Goal: Task Accomplishment & Management: Use online tool/utility

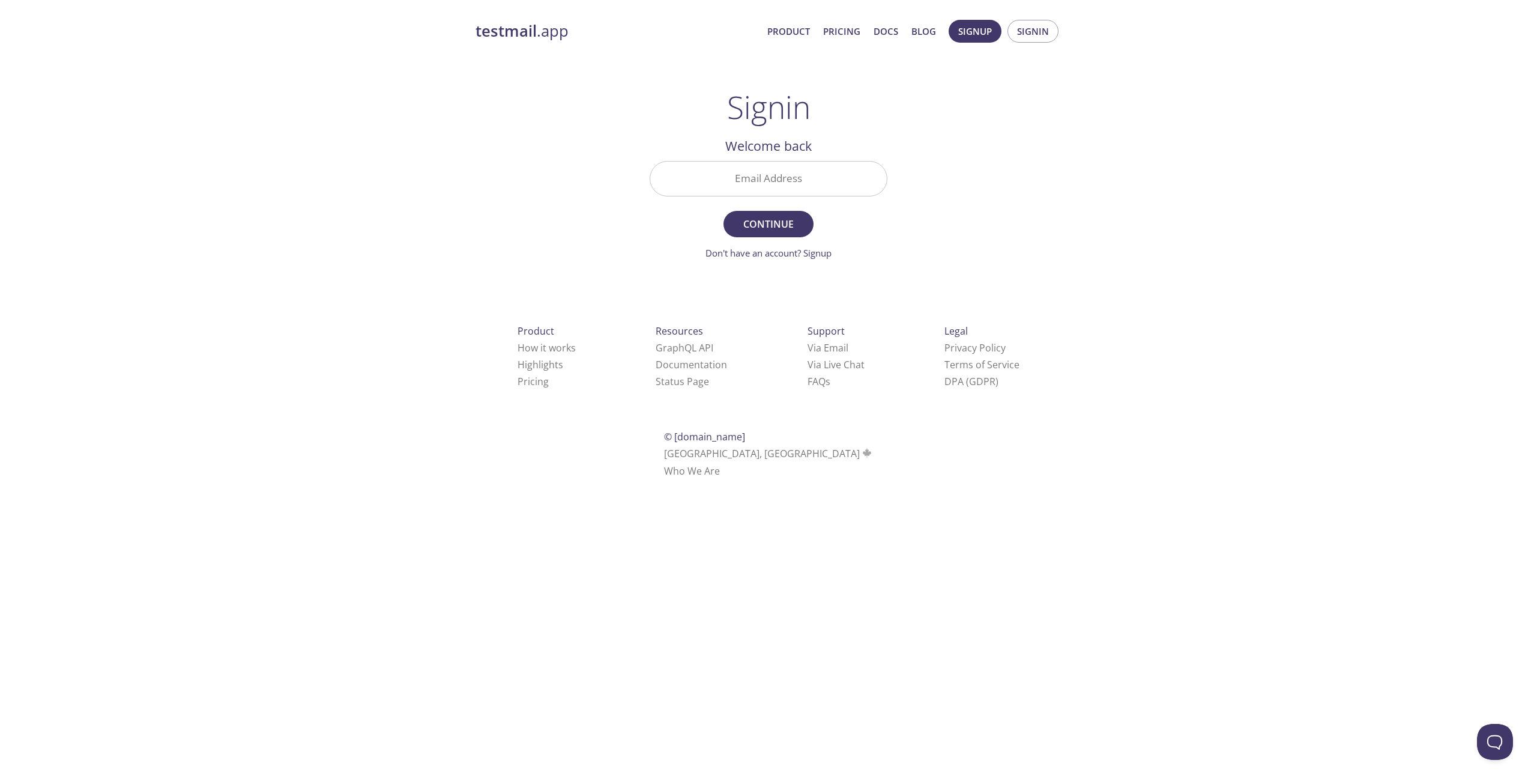
click at [798, 178] on input "Email Address" at bounding box center [768, 178] width 237 height 34
click at [981, 185] on div "testmail .app Product Pricing Docs Blog Signup Signin Signin Welcome back Email…" at bounding box center [768, 262] width 614 height 500
click at [980, 34] on span "Signup" at bounding box center [975, 31] width 34 height 16
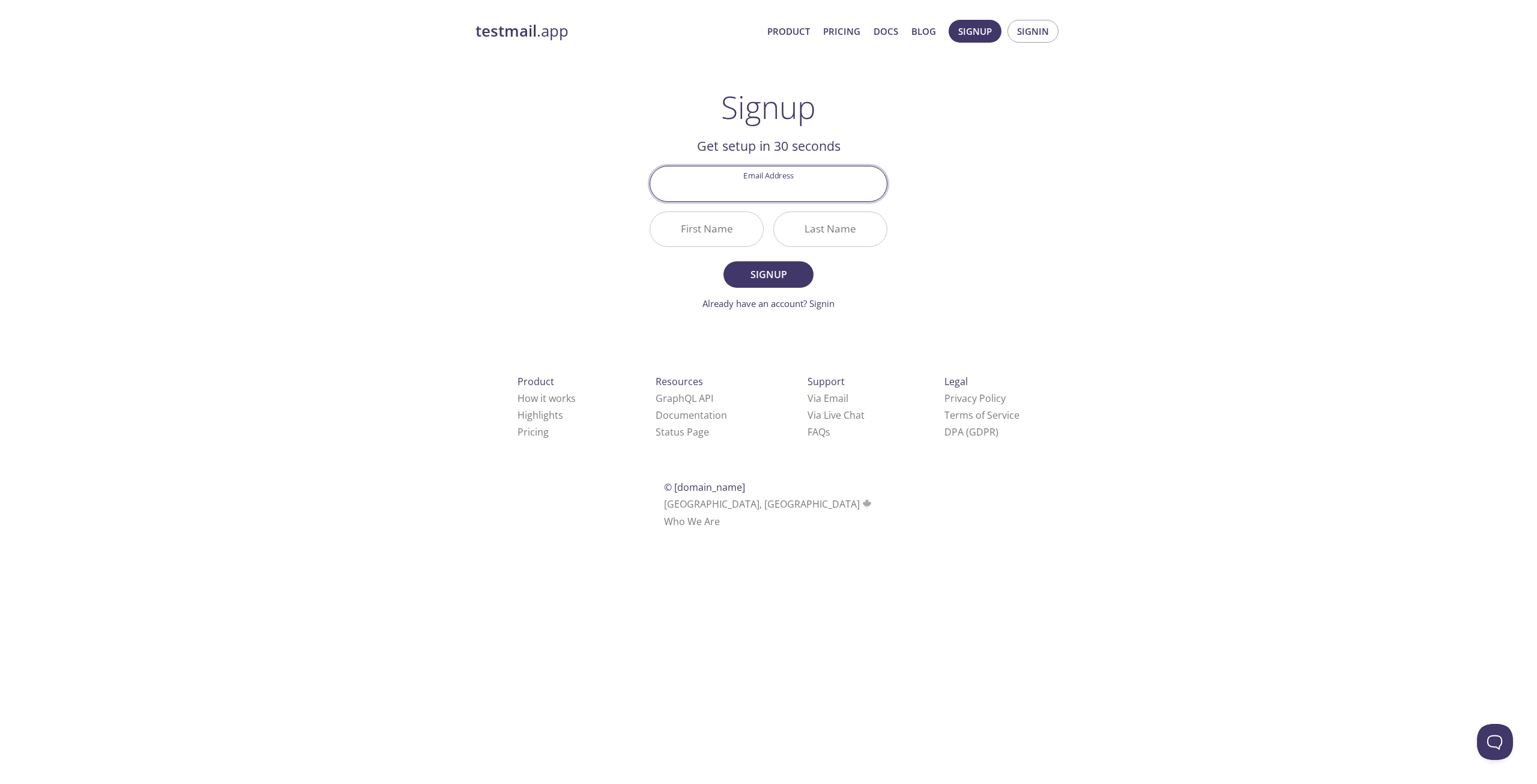
click at [759, 192] on input "Email Address" at bounding box center [768, 184] width 237 height 34
drag, startPoint x: 1033, startPoint y: 188, endPoint x: 1023, endPoint y: 182, distance: 11.7
click at [1033, 188] on div "testmail .app Product Pricing Docs Blog Signup Signin Signup Get setup in 30 se…" at bounding box center [768, 287] width 614 height 551
click at [771, 185] on input "Email Address" at bounding box center [768, 184] width 237 height 34
click at [1055, 145] on div "testmail .app Product Pricing Docs Blog Signup Signin Signup Get setup in 30 se…" at bounding box center [768, 287] width 614 height 551
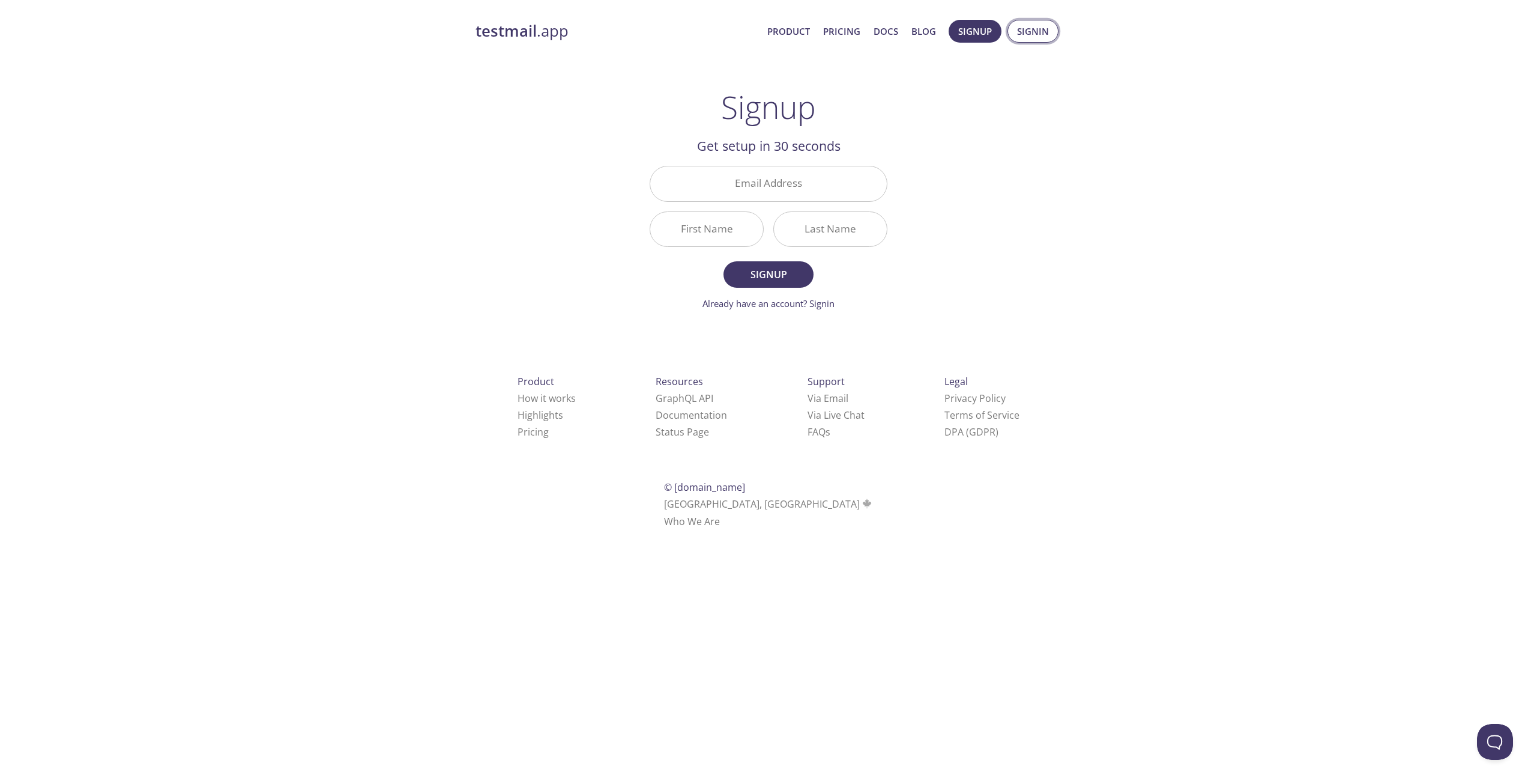
click at [1044, 24] on span "Signin" at bounding box center [1033, 31] width 32 height 16
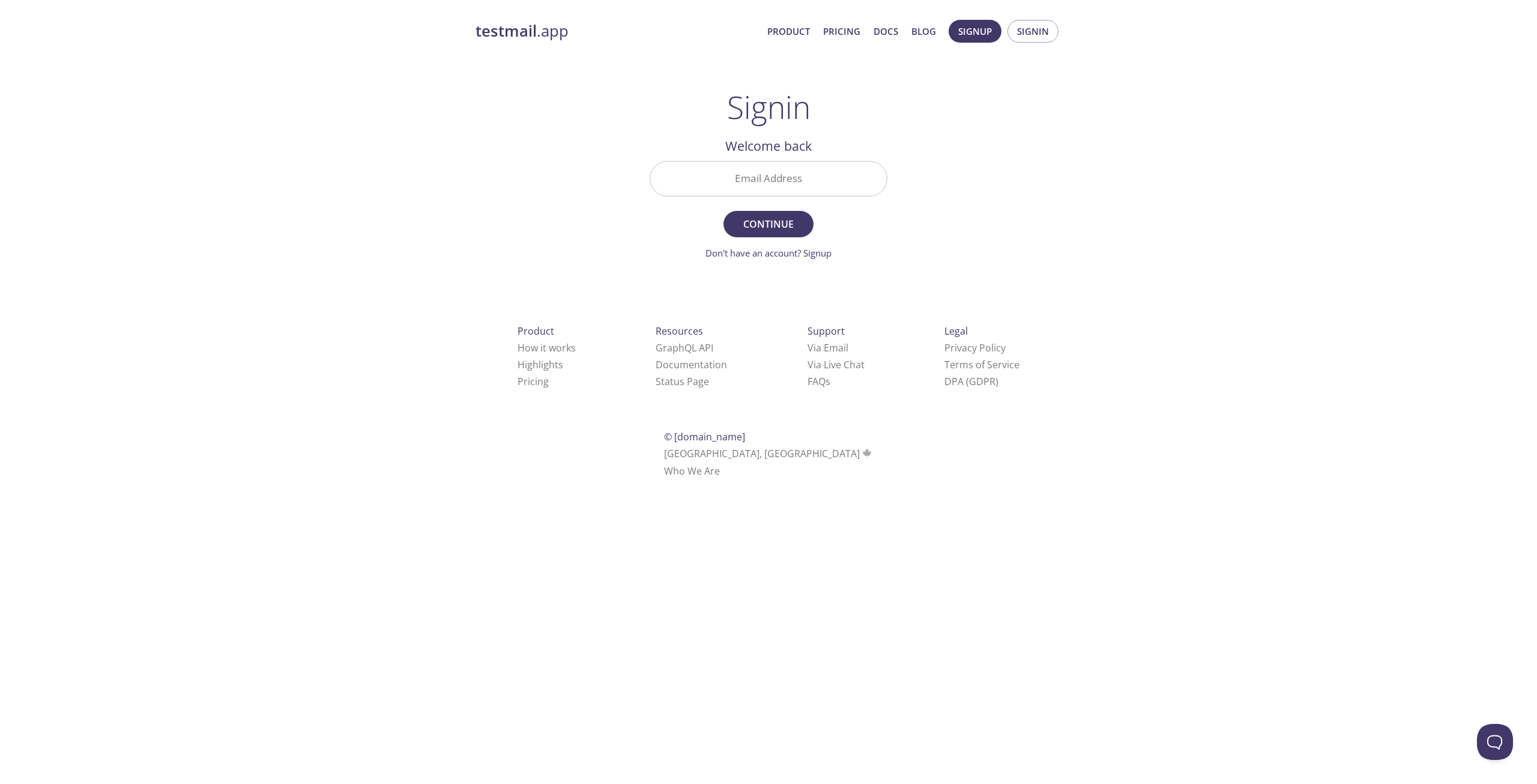
click at [797, 173] on input "Email Address" at bounding box center [768, 178] width 237 height 34
click at [1069, 177] on div "testmail .app Product Pricing Docs Blog Signup Signin Signin Welcome back Email…" at bounding box center [768, 262] width 614 height 500
click at [795, 170] on input "Email Address" at bounding box center [768, 178] width 237 height 34
type input "[EMAIL_ADDRESS][DOMAIN_NAME]"
click at [772, 228] on span "Continue" at bounding box center [769, 224] width 64 height 17
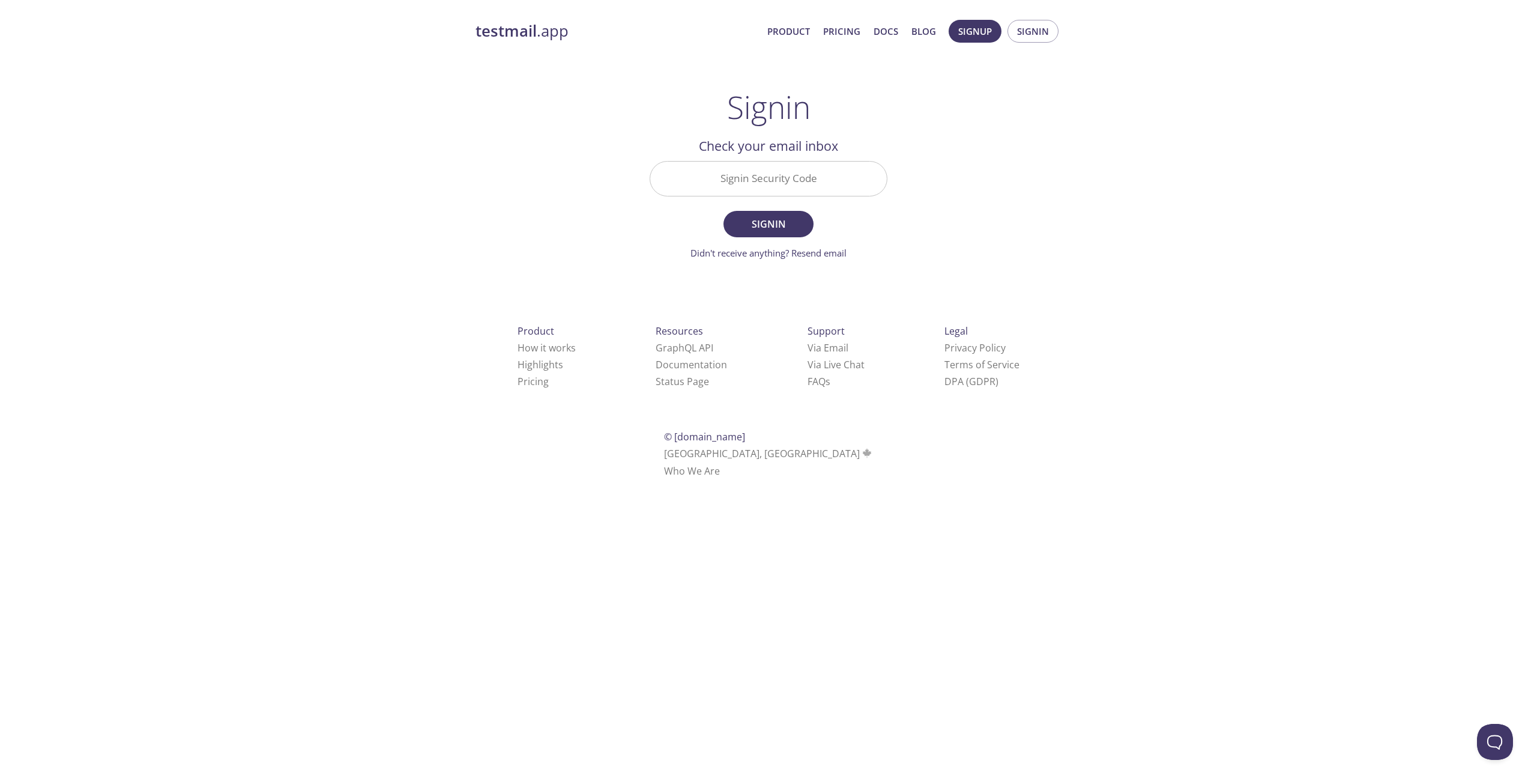
click at [775, 177] on input "Signin Security Code" at bounding box center [768, 178] width 237 height 34
paste input "LSWWZNB"
type input "LSWWZNB"
click at [774, 217] on span "Signin" at bounding box center [769, 224] width 64 height 17
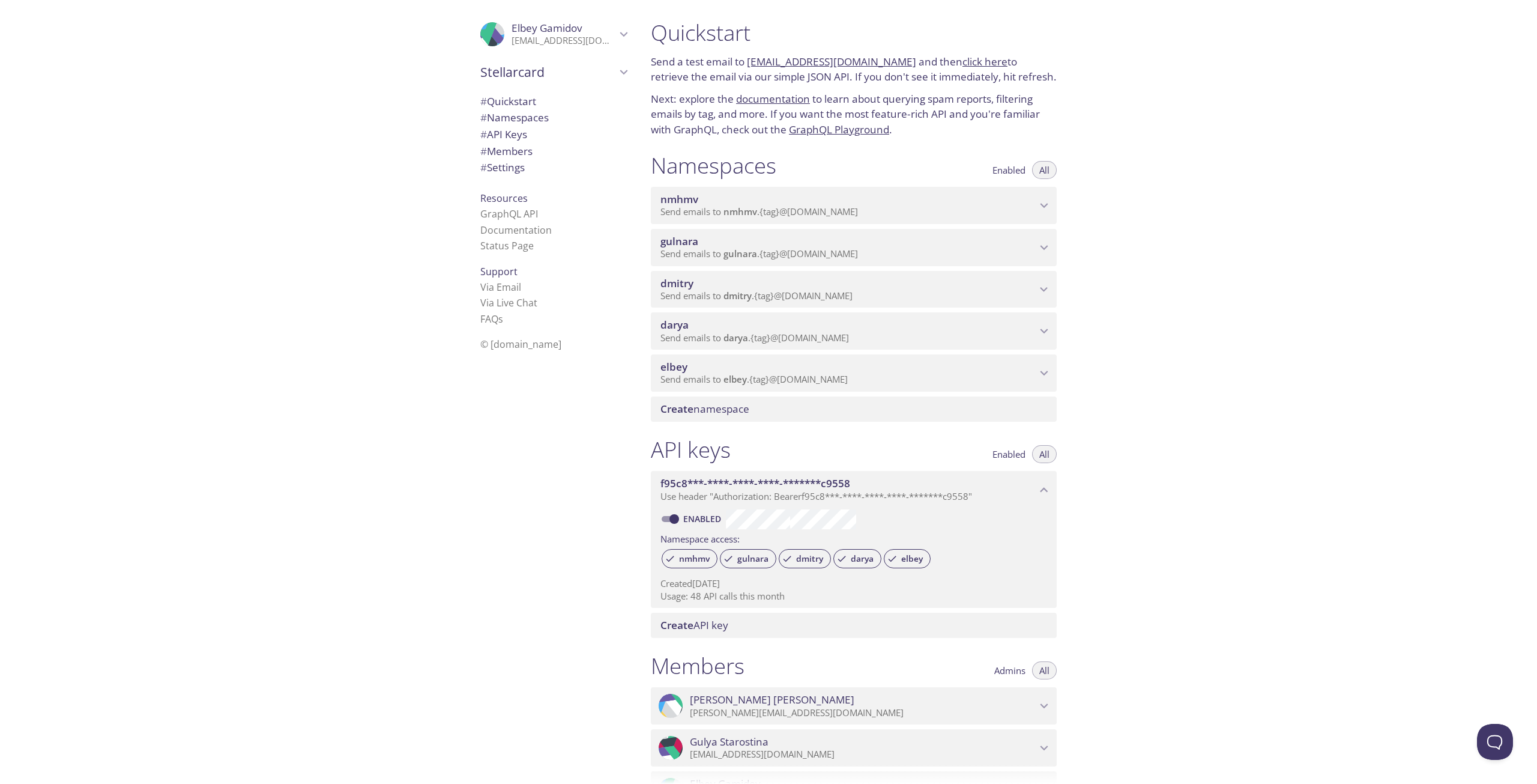
click at [233, 449] on div ".cls-1 { fill: #6d5ca8; } .cls-2 { fill: #3fc191; } .cls-3 { fill: #3b4752; } .…" at bounding box center [320, 392] width 642 height 784
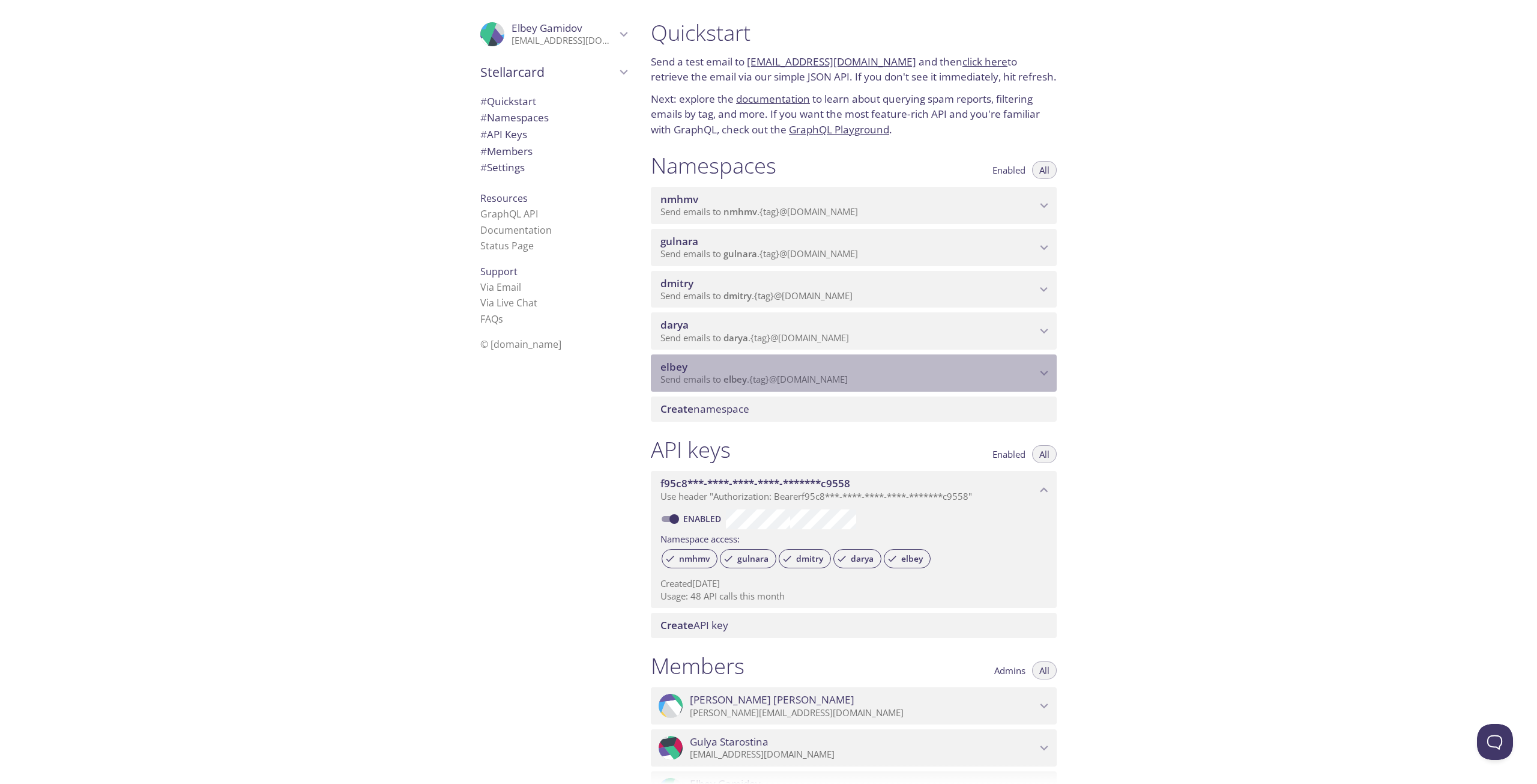
click at [929, 385] on div "elbey Send emails to elbey . {tag} @inbox.testmail.app" at bounding box center [854, 373] width 406 height 38
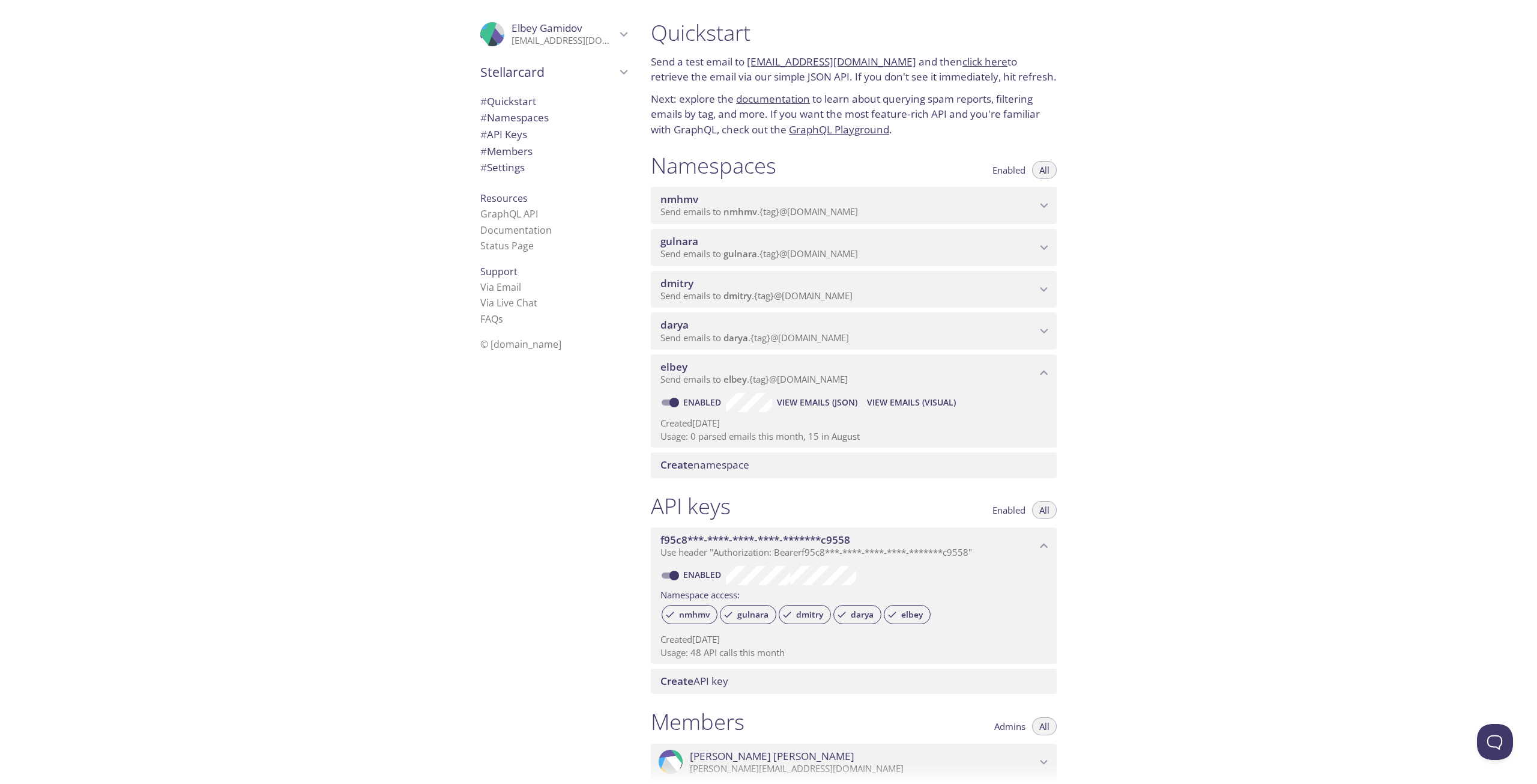
click at [881, 400] on span "View Emails (Visual)" at bounding box center [911, 401] width 89 height 14
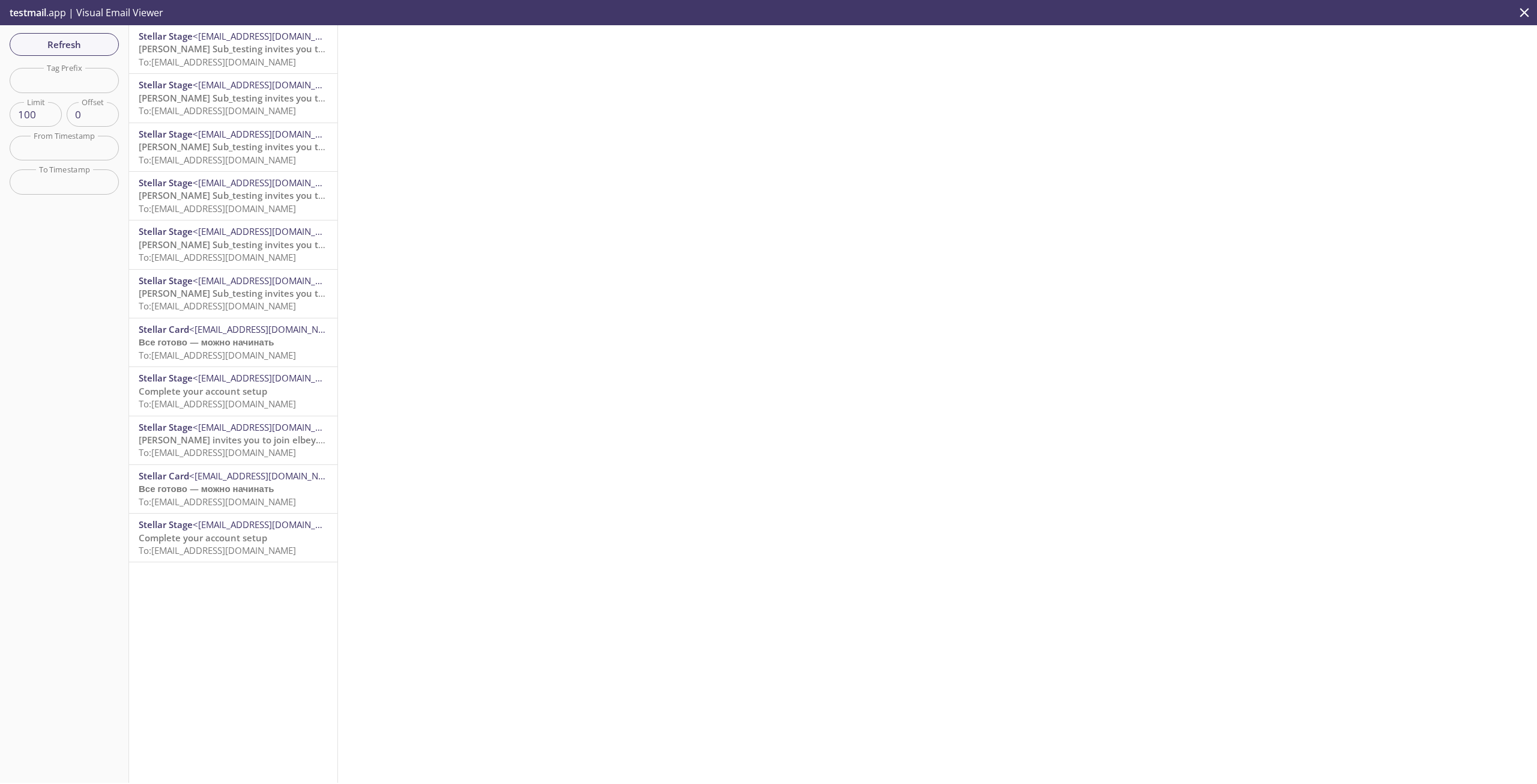
click at [230, 51] on span "[PERSON_NAME] Sub_testing invites you to join Sub_testing_thuesday" at bounding box center [288, 48] width 301 height 12
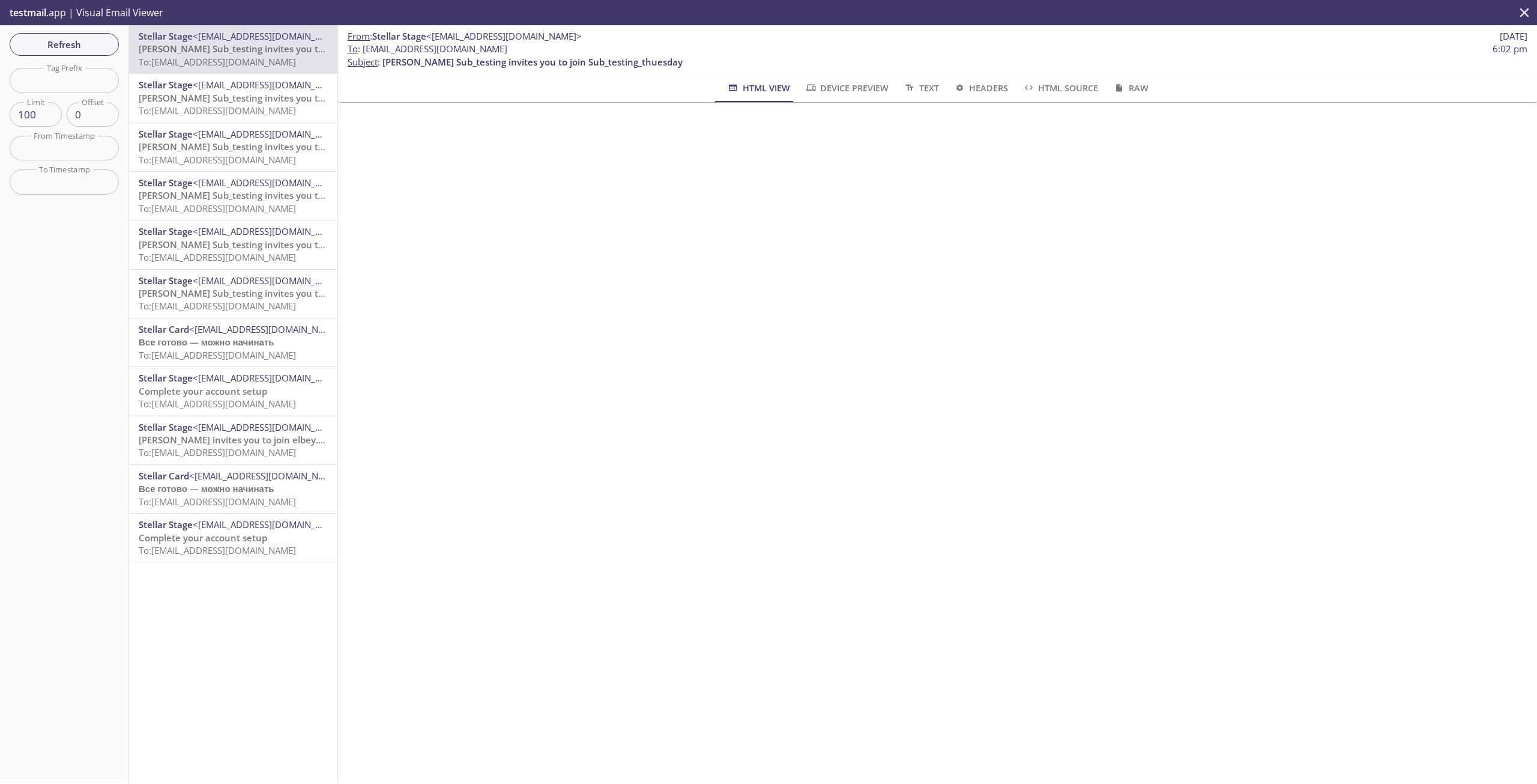
drag, startPoint x: 573, startPoint y: 49, endPoint x: 488, endPoint y: 52, distance: 85.1
click at [488, 52] on span "To : elbey.sub_testing_employee3@inbox.testmail.app 6:02 pm" at bounding box center [938, 48] width 1180 height 12
copy span "@[DOMAIN_NAME]"
click at [716, 550] on div "From : Stellar Stage <stage@stage.stellarcard.io> 22 Aug 2025 To : elbey.sub_te…" at bounding box center [938, 404] width 1199 height 758
click at [236, 100] on span "[PERSON_NAME] Sub_testing invites you to join Sub_testing_thuesday" at bounding box center [288, 97] width 301 height 12
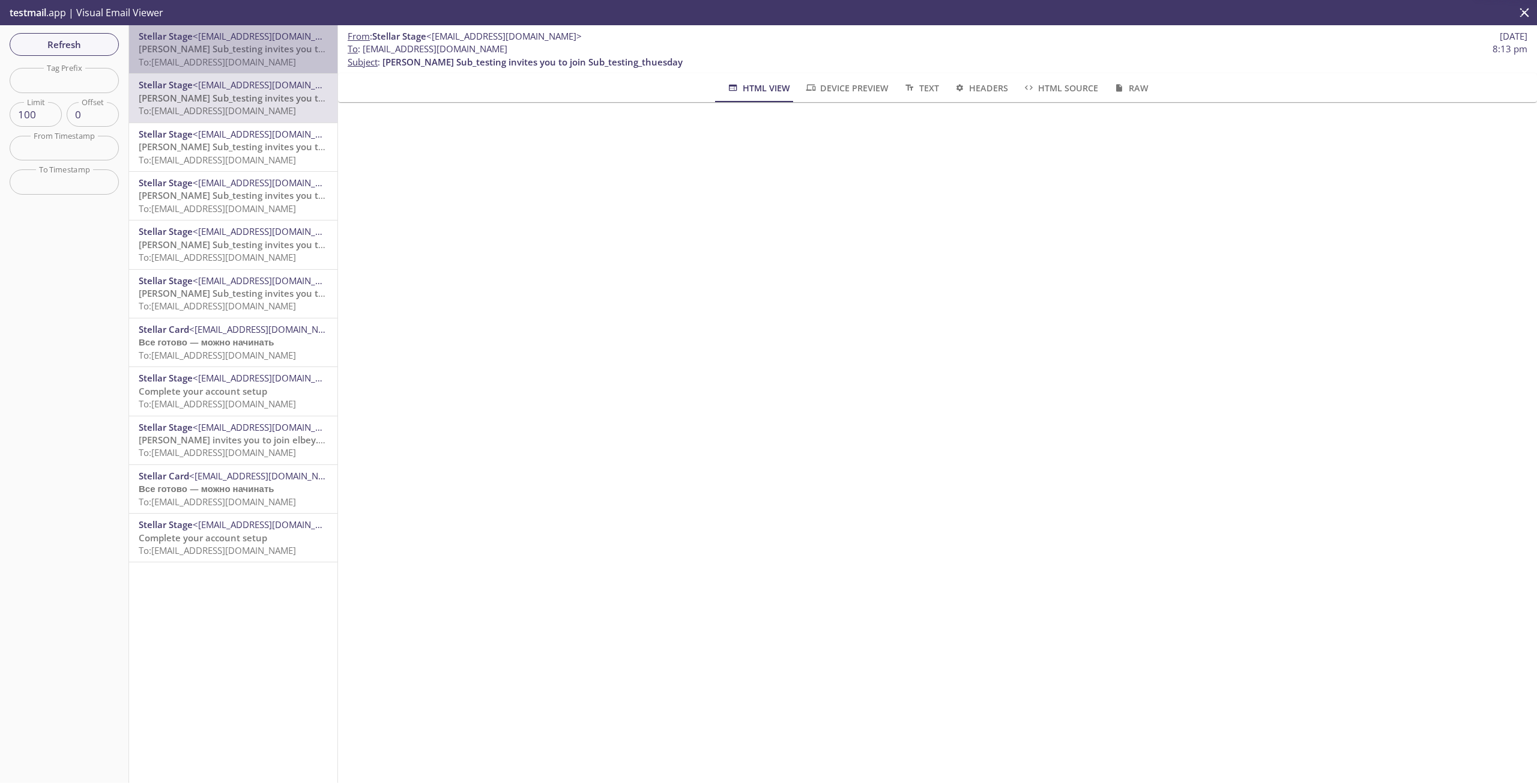
click at [251, 53] on span "[PERSON_NAME] Sub_testing invites you to join Sub_testing_thuesday" at bounding box center [288, 48] width 301 height 12
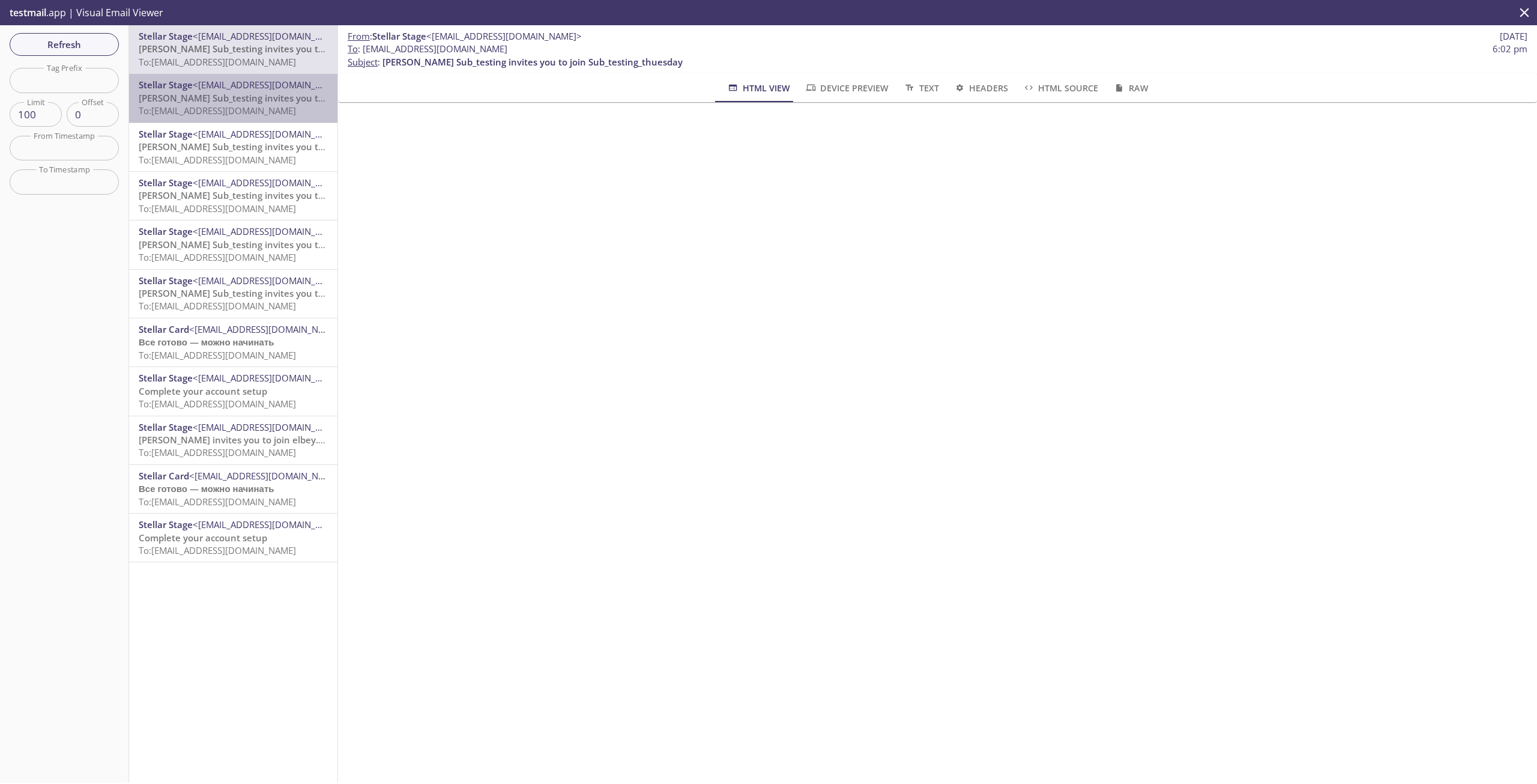
click at [244, 106] on span "To: elbey.sub_testing_employee2@inbox.testmail.app" at bounding box center [217, 110] width 157 height 12
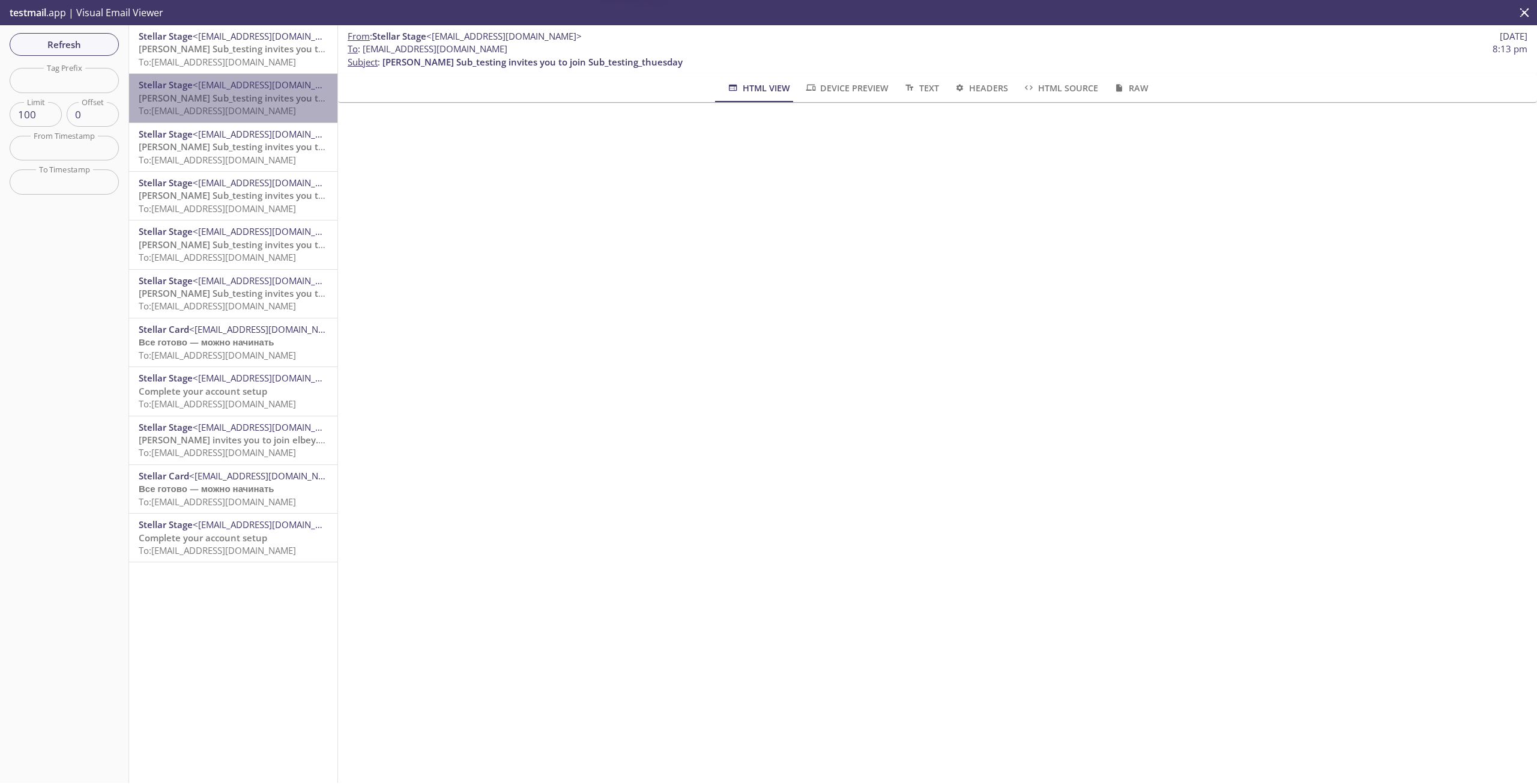
click at [246, 77] on div "Stellar Stage <stage@stage.stellarcard.io> Elbey Sub_testing invites you to joi…" at bounding box center [233, 97] width 208 height 48
click at [235, 33] on span "<[EMAIL_ADDRESS][DOMAIN_NAME]>" at bounding box center [270, 36] width 155 height 12
